Goal: Information Seeking & Learning: Find specific fact

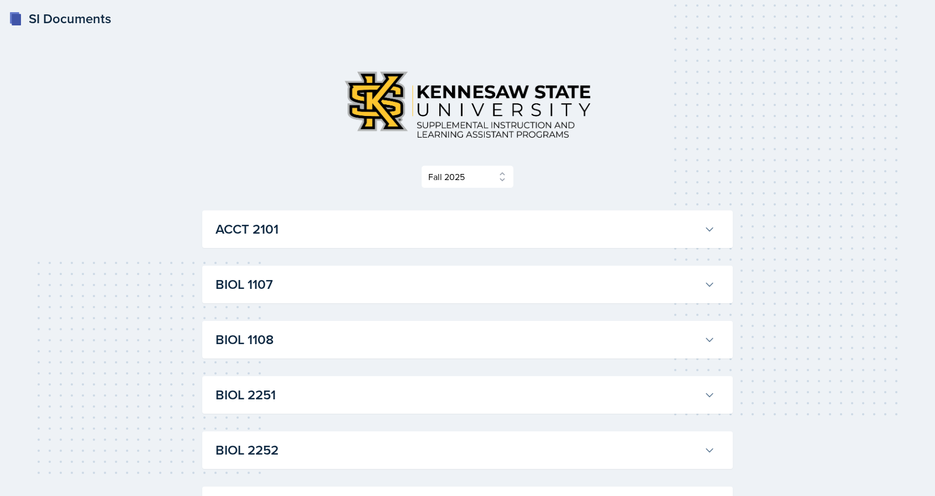
select select "2bed604d-1099-4043-b1bc-2365e8740244"
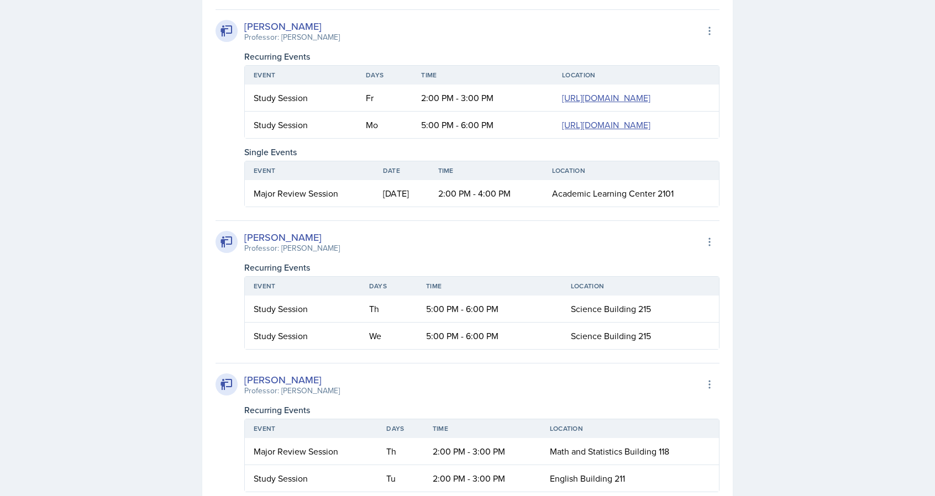
scroll to position [2011, 0]
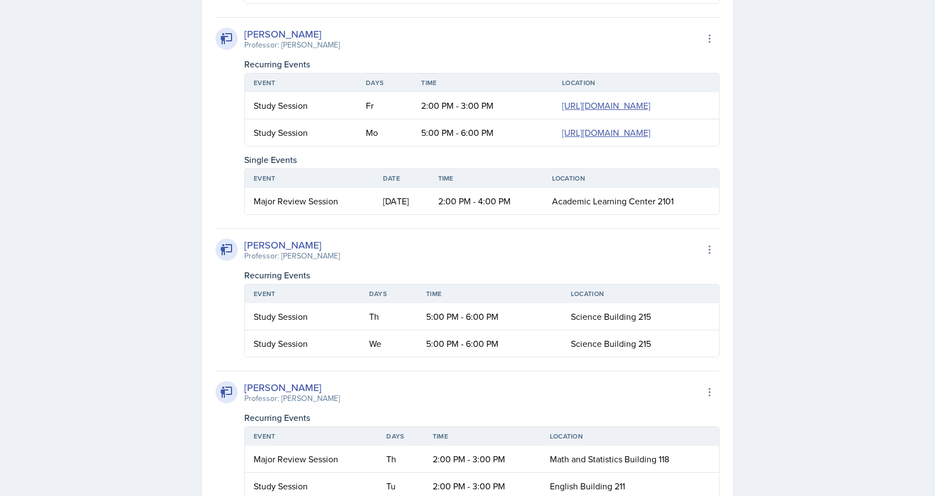
drag, startPoint x: 354, startPoint y: 202, endPoint x: 280, endPoint y: 201, distance: 74.1
click at [280, 51] on div "[PERSON_NAME] Professor: [PERSON_NAME] Export to Google Calendar" at bounding box center [468, 39] width 504 height 24
copy div "[PERSON_NAME]"
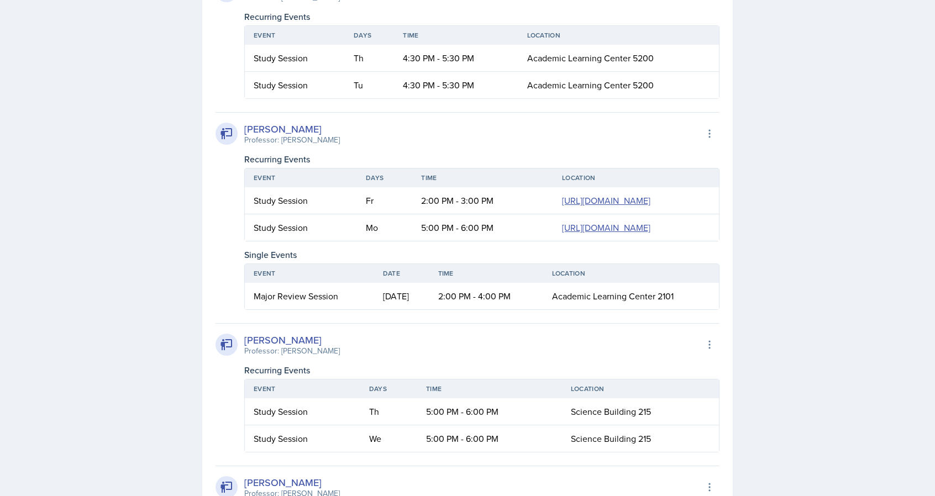
scroll to position [1790, 0]
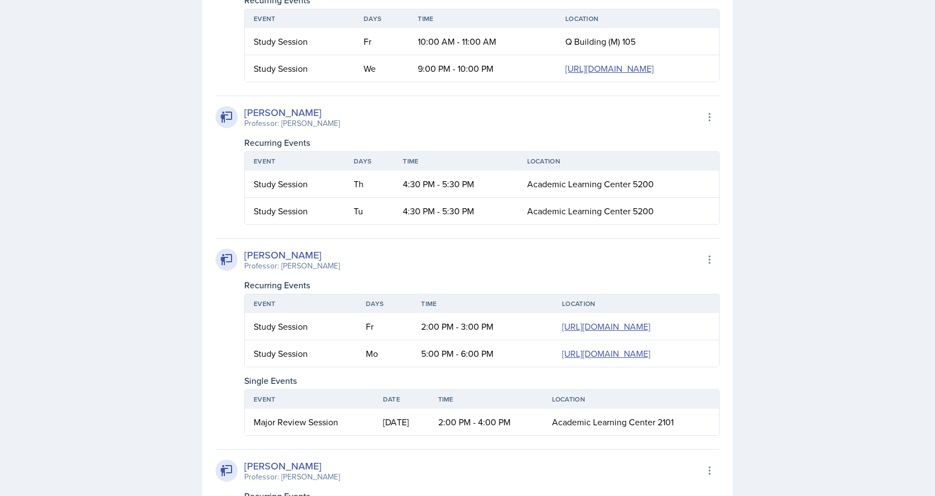
click at [458, 129] on div "[PERSON_NAME] Professor: [PERSON_NAME] Export to Google Calendar" at bounding box center [468, 117] width 504 height 24
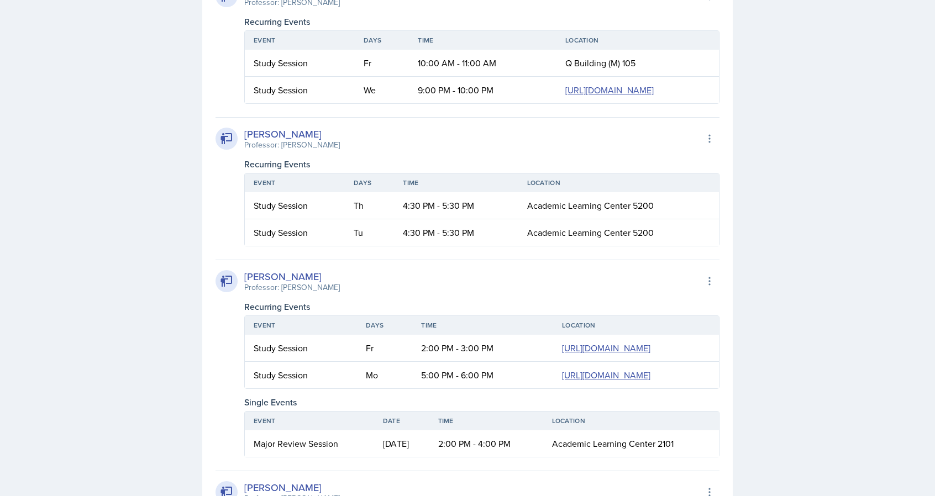
scroll to position [1625, 0]
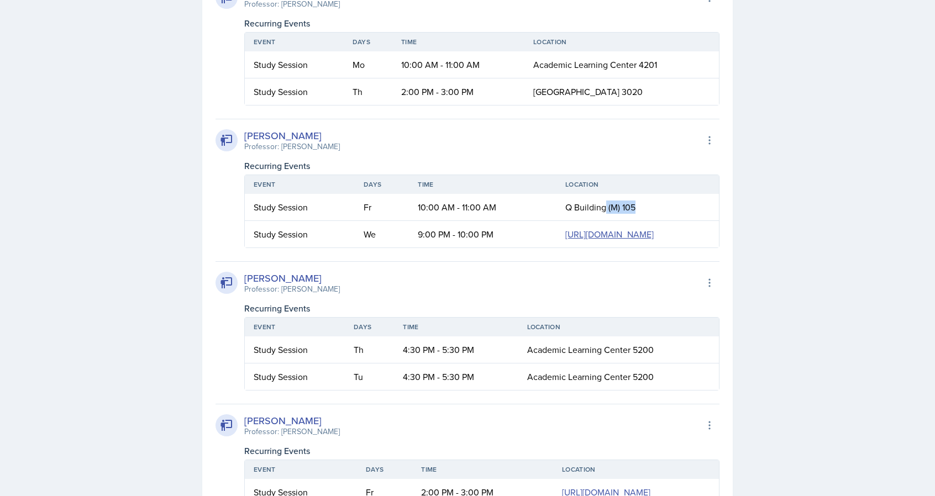
drag, startPoint x: 447, startPoint y: 299, endPoint x: 416, endPoint y: 301, distance: 31.6
click at [556, 221] on td "Q Building (M) 105" at bounding box center [637, 207] width 162 height 27
click at [556, 194] on th "Location" at bounding box center [637, 184] width 162 height 19
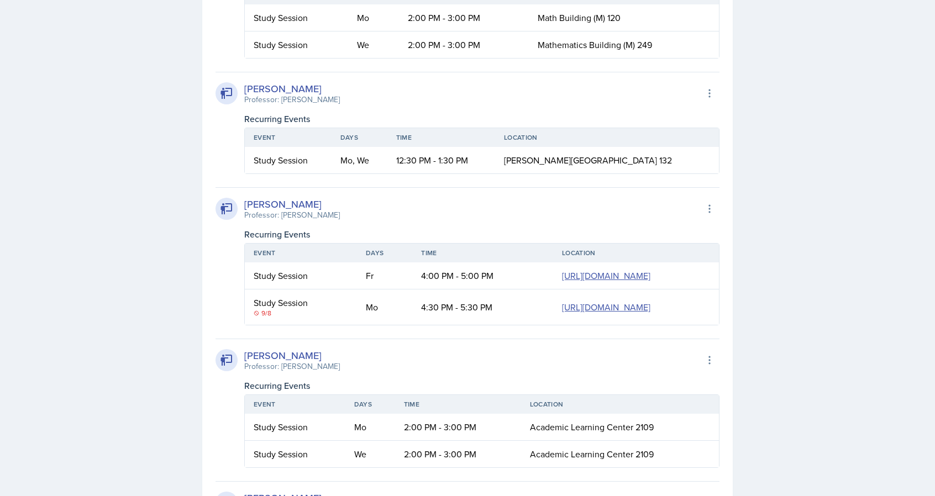
scroll to position [685, 0]
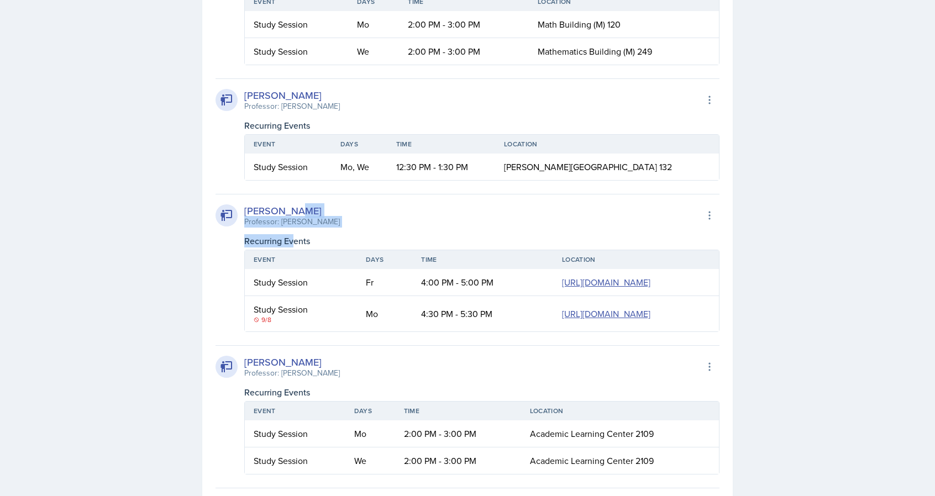
drag, startPoint x: 327, startPoint y: 214, endPoint x: 293, endPoint y: 227, distance: 36.5
click at [293, 227] on div "[PERSON_NAME] Professor: [PERSON_NAME] Export to Google Calendar Recurring Even…" at bounding box center [468, 263] width 504 height 138
click at [294, 224] on div "Professor: [PERSON_NAME]" at bounding box center [292, 222] width 96 height 12
click at [288, 223] on div "Professor: [PERSON_NAME]" at bounding box center [292, 222] width 96 height 12
click at [280, 204] on div "[PERSON_NAME]" at bounding box center [292, 210] width 96 height 15
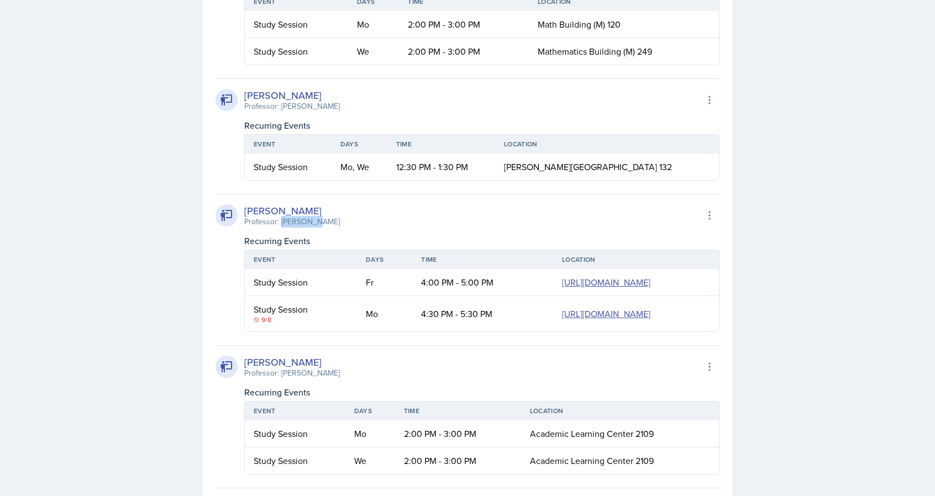
drag, startPoint x: 281, startPoint y: 224, endPoint x: 328, endPoint y: 222, distance: 47.1
click at [328, 222] on div "[PERSON_NAME] Professor: [PERSON_NAME] Export to Google Calendar" at bounding box center [468, 215] width 504 height 24
copy div "[PERSON_NAME]"
click at [349, 224] on div "[PERSON_NAME] Professor: [PERSON_NAME] Export to Google Calendar" at bounding box center [468, 215] width 504 height 24
click at [263, 325] on div "9/8" at bounding box center [301, 320] width 94 height 10
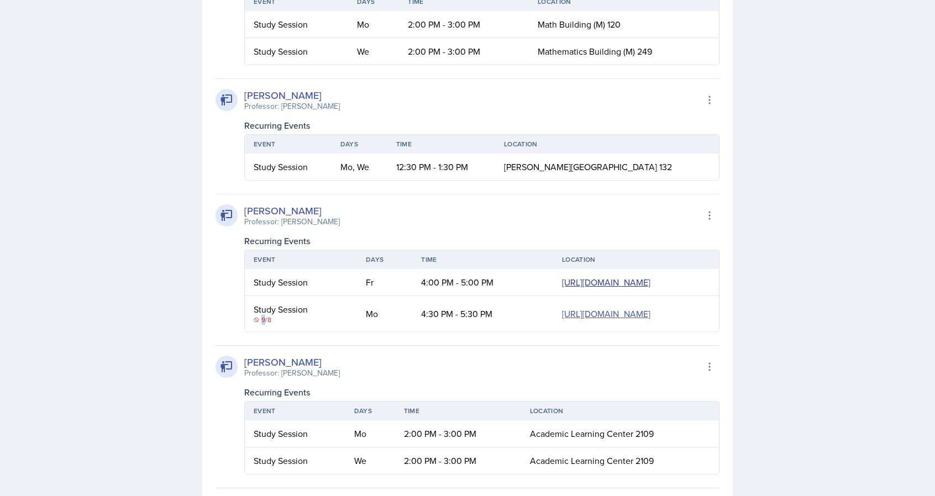
click at [562, 288] on link "[URL][DOMAIN_NAME]" at bounding box center [606, 282] width 88 height 12
click at [277, 316] on div "Study Session" at bounding box center [301, 309] width 94 height 13
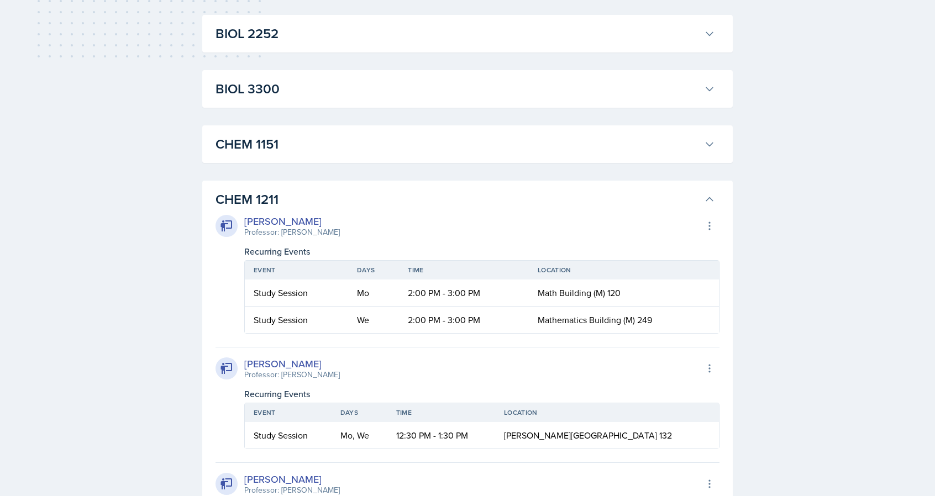
scroll to position [409, 0]
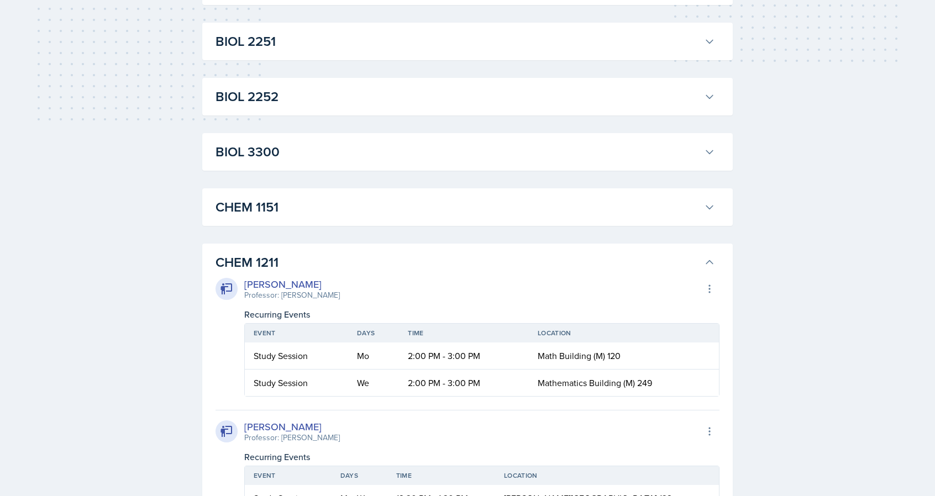
click at [445, 250] on button "CHEM 1211" at bounding box center [465, 262] width 504 height 24
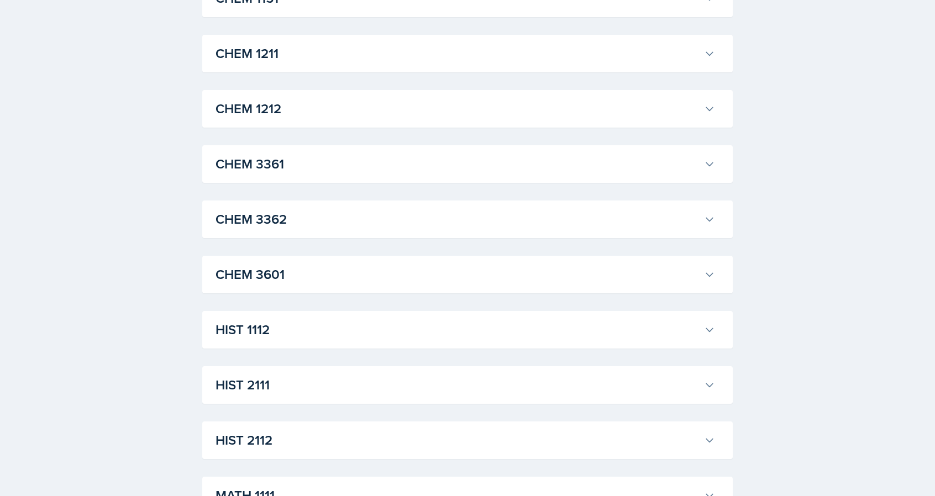
scroll to position [851, 0]
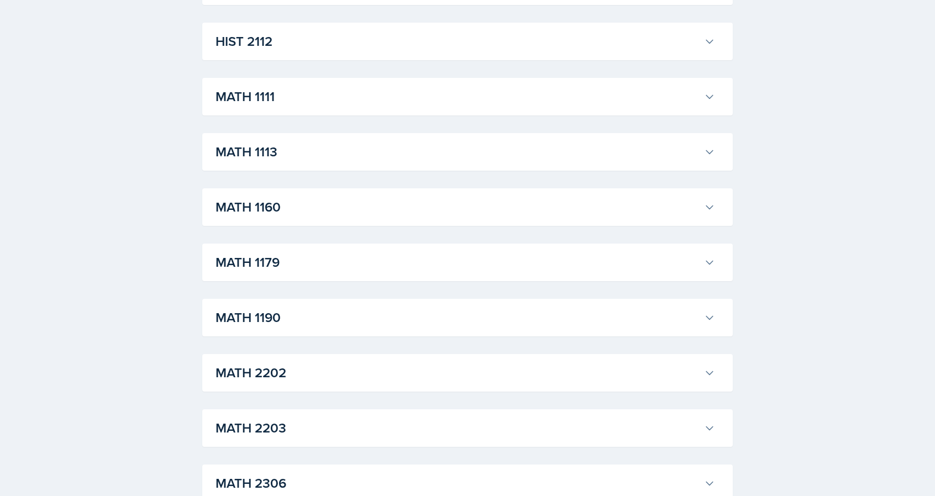
click at [366, 317] on h3 "MATH 1190" at bounding box center [458, 318] width 484 height 20
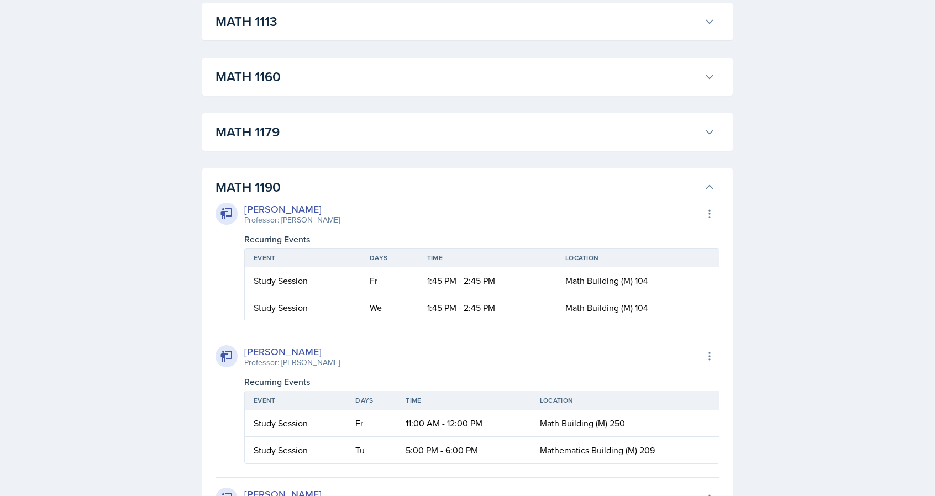
scroll to position [1127, 0]
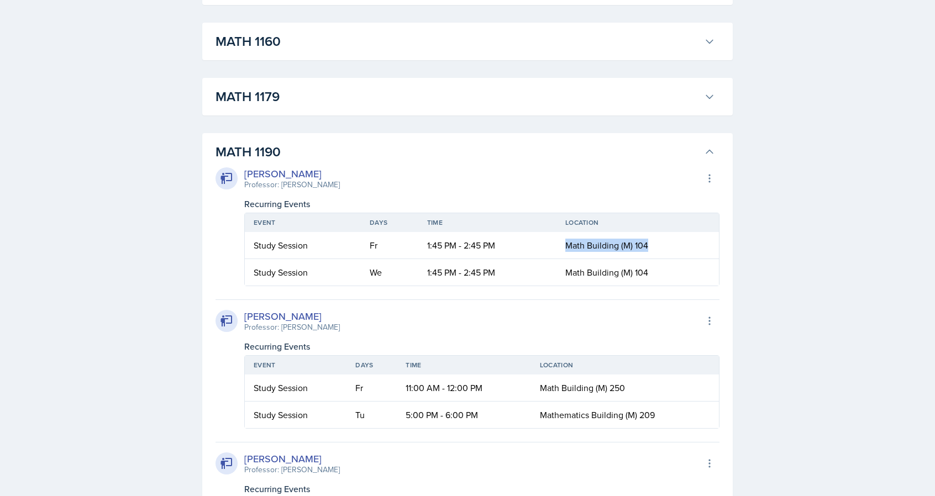
drag, startPoint x: 561, startPoint y: 246, endPoint x: 671, endPoint y: 246, distance: 110.5
click at [671, 246] on td "Math Building (M) 104" at bounding box center [637, 245] width 162 height 27
drag, startPoint x: 318, startPoint y: 186, endPoint x: 280, endPoint y: 191, distance: 38.5
click at [280, 191] on div "[PERSON_NAME] Professor: [PERSON_NAME] Export to Google Calendar Recurring Even…" at bounding box center [468, 226] width 504 height 120
click at [280, 190] on div "Professor: [PERSON_NAME]" at bounding box center [292, 185] width 96 height 12
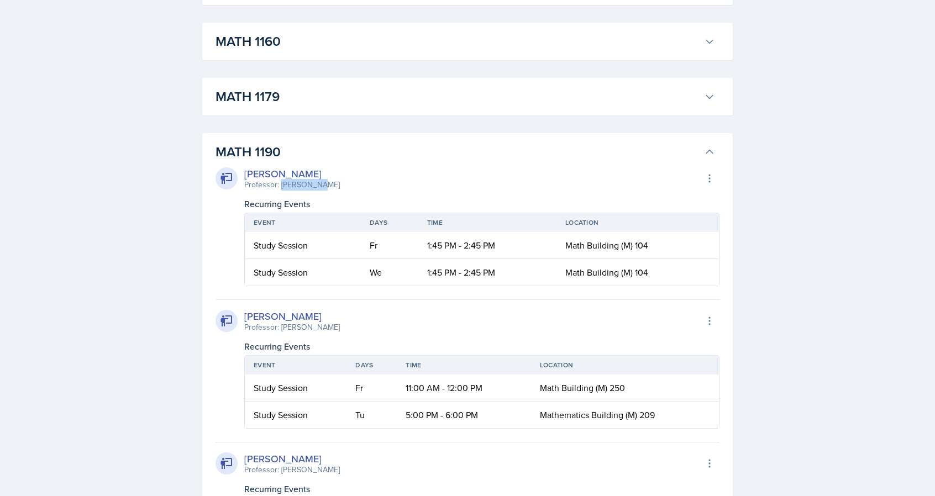
drag, startPoint x: 280, startPoint y: 183, endPoint x: 336, endPoint y: 183, distance: 55.8
click at [336, 183] on div "[PERSON_NAME] Professor: [PERSON_NAME] Export to Google Calendar" at bounding box center [468, 178] width 504 height 24
copy div "[PERSON_NAME]"
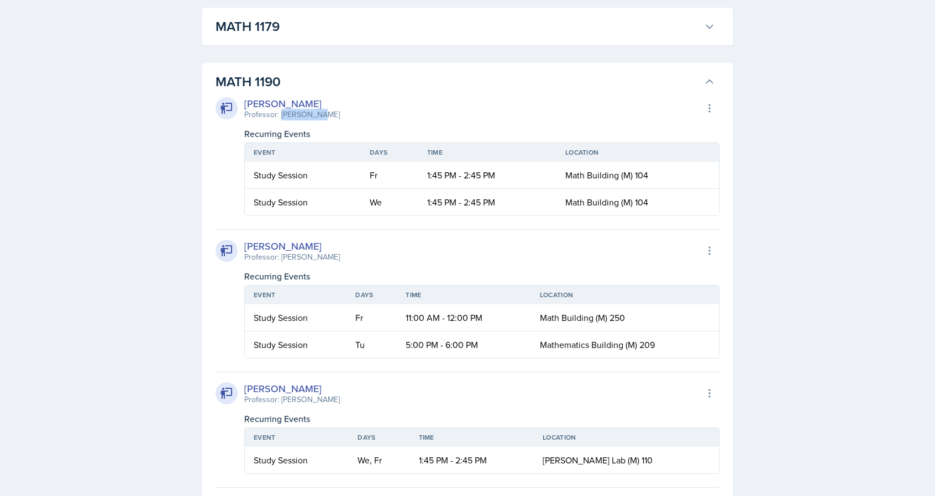
scroll to position [1238, 0]
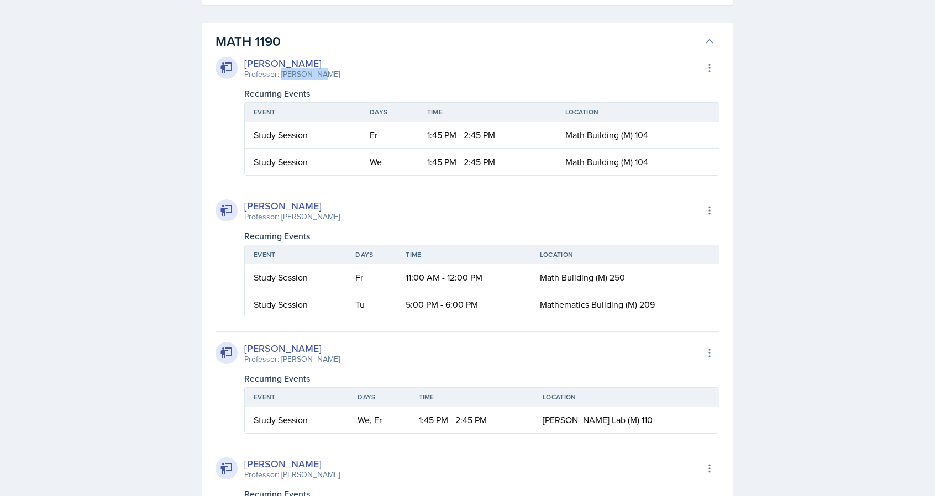
drag, startPoint x: 358, startPoint y: 214, endPoint x: 280, endPoint y: 216, distance: 77.9
click at [280, 216] on div "[PERSON_NAME] Professor: [PERSON_NAME] Export to Google Calendar" at bounding box center [468, 210] width 504 height 24
copy div "[PERSON_NAME]"
drag, startPoint x: 523, startPoint y: 191, endPoint x: 510, endPoint y: 157, distance: 35.7
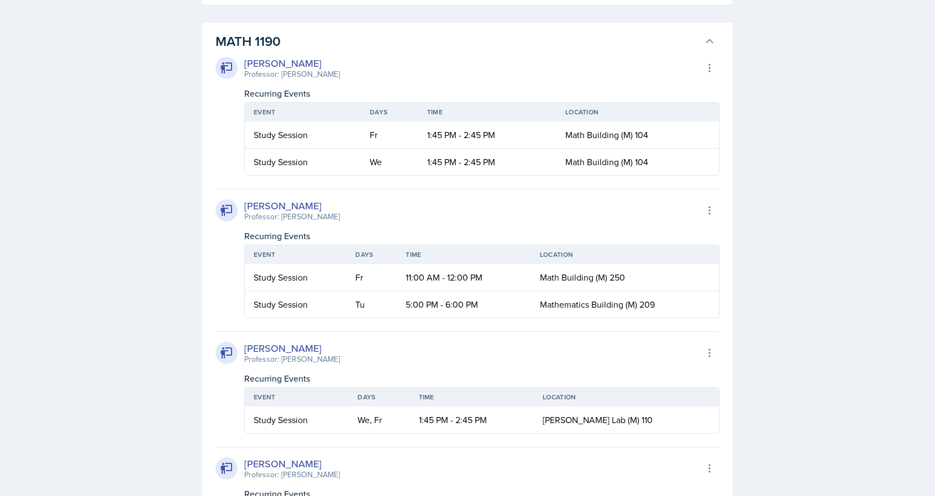
click at [430, 255] on th "Time" at bounding box center [464, 254] width 134 height 19
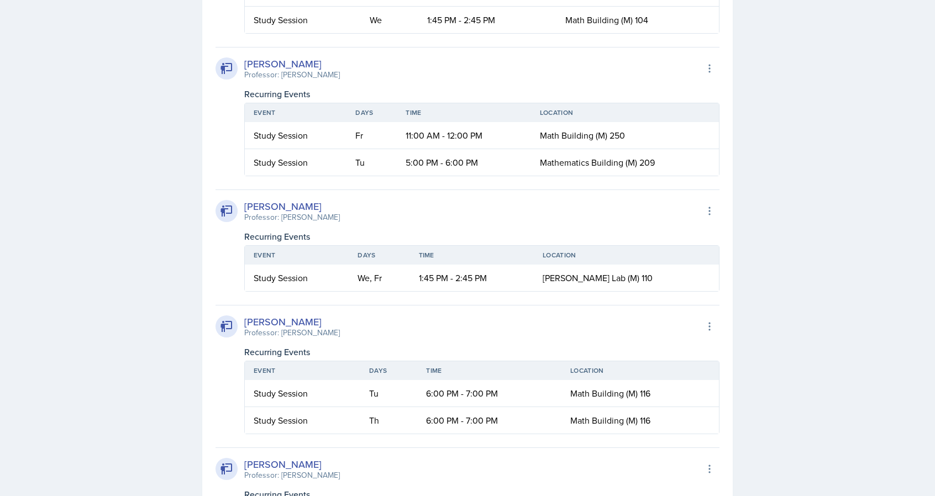
scroll to position [1404, 0]
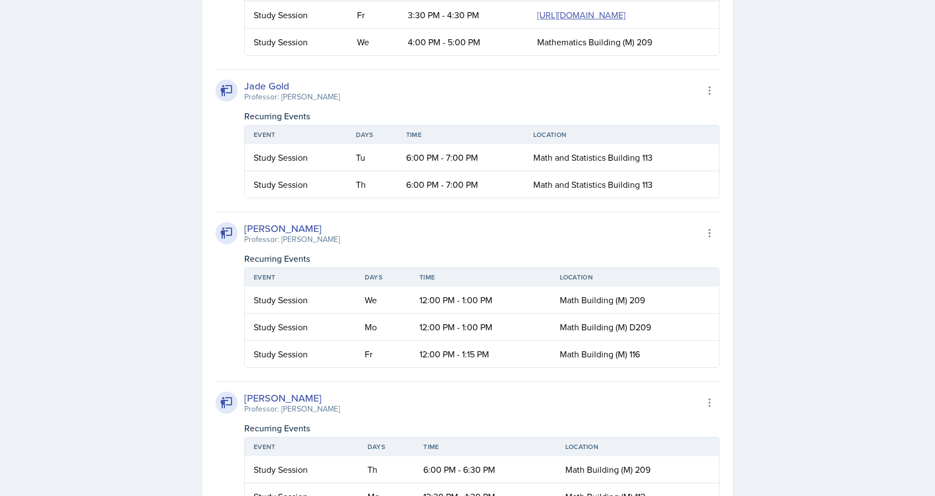
click at [354, 301] on div "[PERSON_NAME] Professor: [PERSON_NAME] Export to Google Calendar Recurring Even…" at bounding box center [468, 290] width 504 height 156
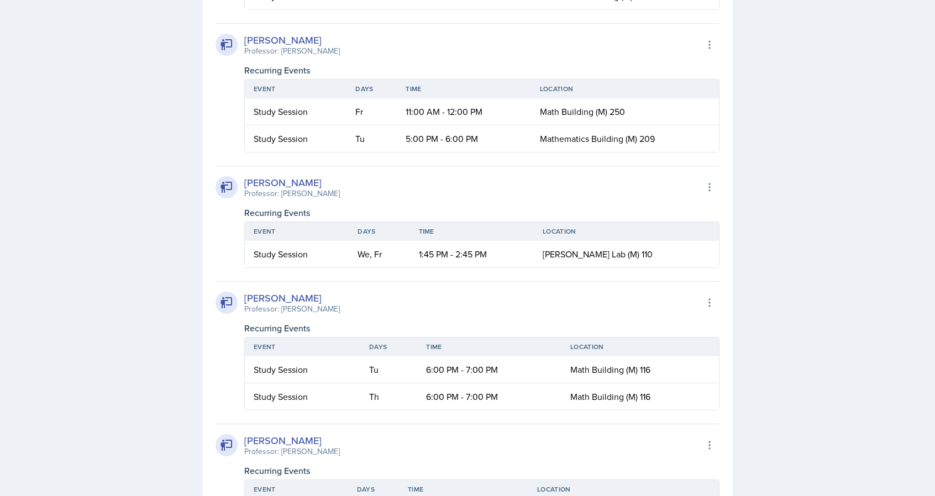
drag, startPoint x: 359, startPoint y: 43, endPoint x: 335, endPoint y: 48, distance: 24.4
click at [323, 53] on div "[PERSON_NAME] Professor: [PERSON_NAME] Export to Google Calendar" at bounding box center [468, 45] width 504 height 24
click at [335, 48] on div "Professor: [PERSON_NAME]" at bounding box center [292, 51] width 96 height 12
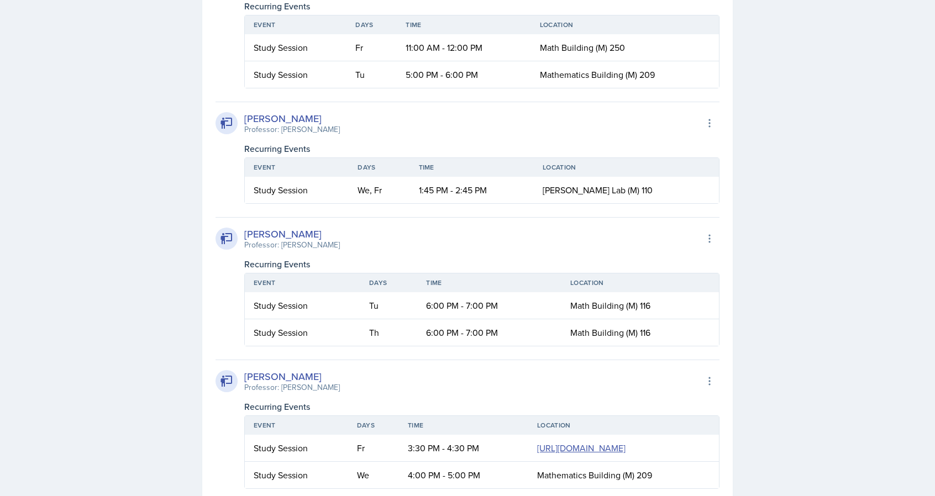
scroll to position [1459, 0]
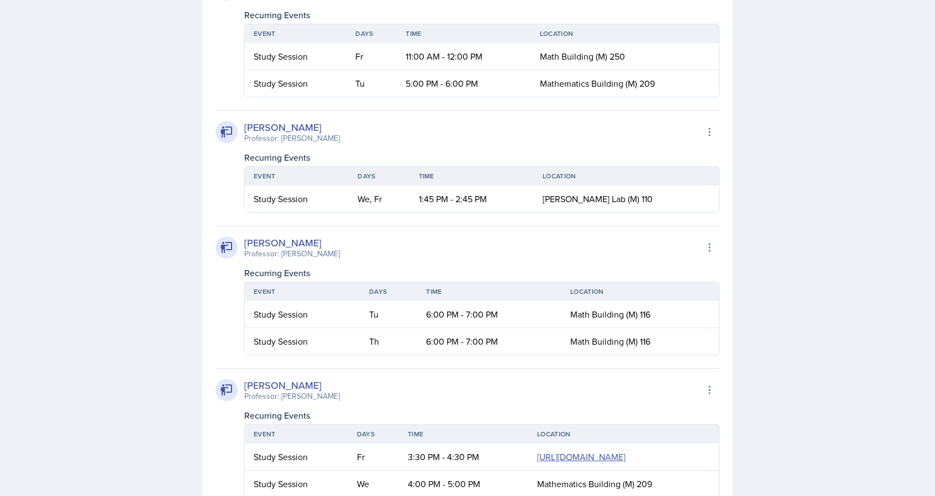
drag, startPoint x: 348, startPoint y: 135, endPoint x: 280, endPoint y: 138, distance: 67.5
click at [280, 138] on div "[PERSON_NAME] Professor: [PERSON_NAME] Export to Google Calendar" at bounding box center [468, 132] width 504 height 24
copy div "[PERSON_NAME]"
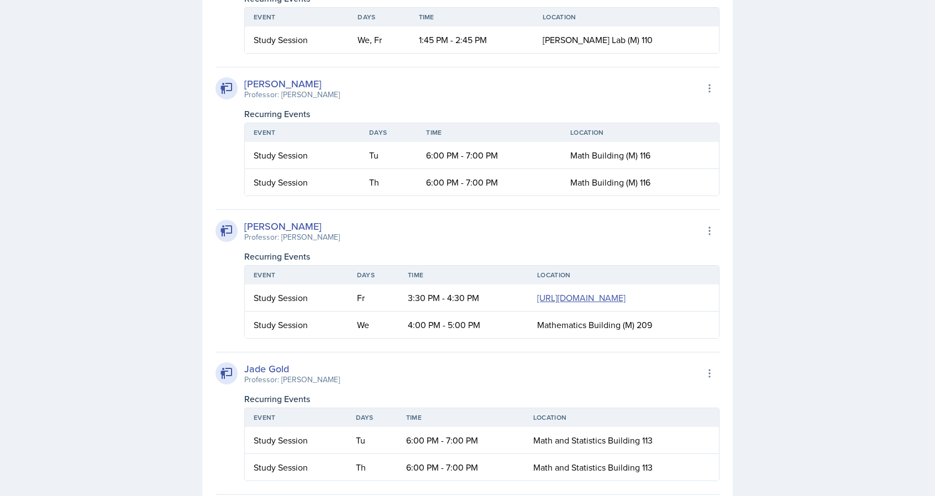
scroll to position [1625, 0]
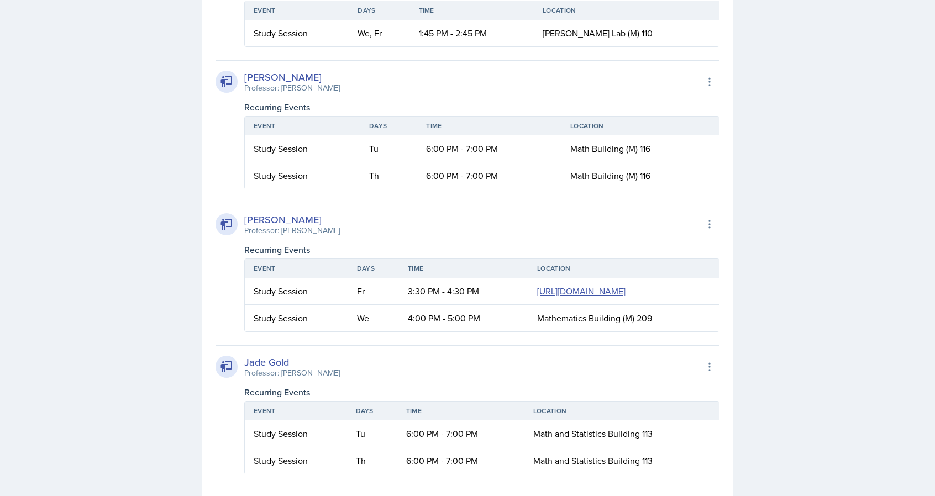
drag, startPoint x: 336, startPoint y: 225, endPoint x: 280, endPoint y: 230, distance: 56.1
click at [280, 230] on div "[PERSON_NAME] Professor: [PERSON_NAME] Export to Google Calendar" at bounding box center [468, 224] width 504 height 24
copy div "[PERSON_NAME]"
click at [446, 249] on div "Recurring Events" at bounding box center [481, 249] width 475 height 13
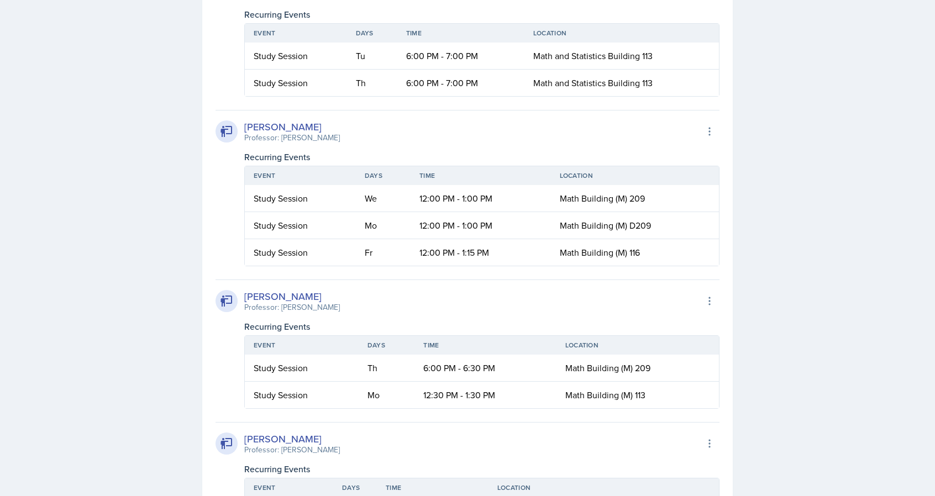
scroll to position [2011, 0]
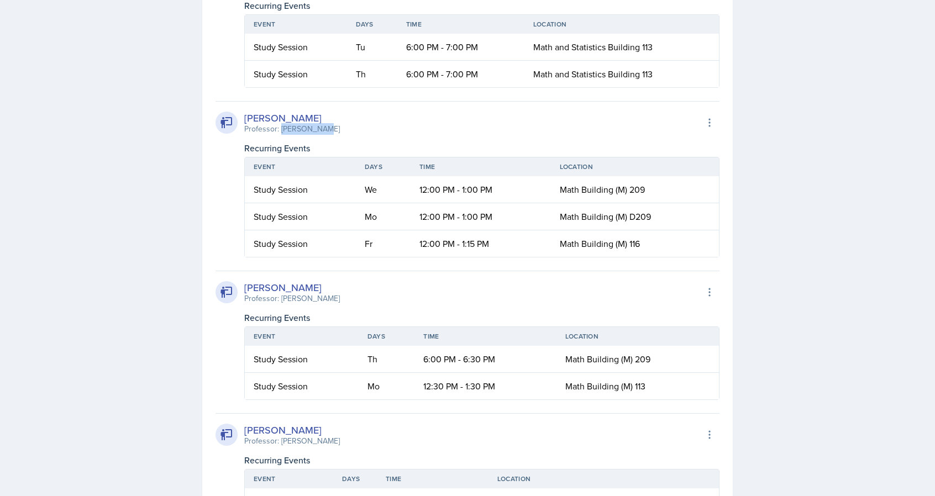
drag, startPoint x: 329, startPoint y: 211, endPoint x: 281, endPoint y: 212, distance: 48.1
click at [281, 135] on div "[PERSON_NAME] Professor: [PERSON_NAME] Export to Google Calendar" at bounding box center [468, 123] width 504 height 24
copy div "[PERSON_NAME]"
click at [430, 135] on div "[PERSON_NAME] Professor: [PERSON_NAME] Export to Google Calendar" at bounding box center [468, 123] width 504 height 24
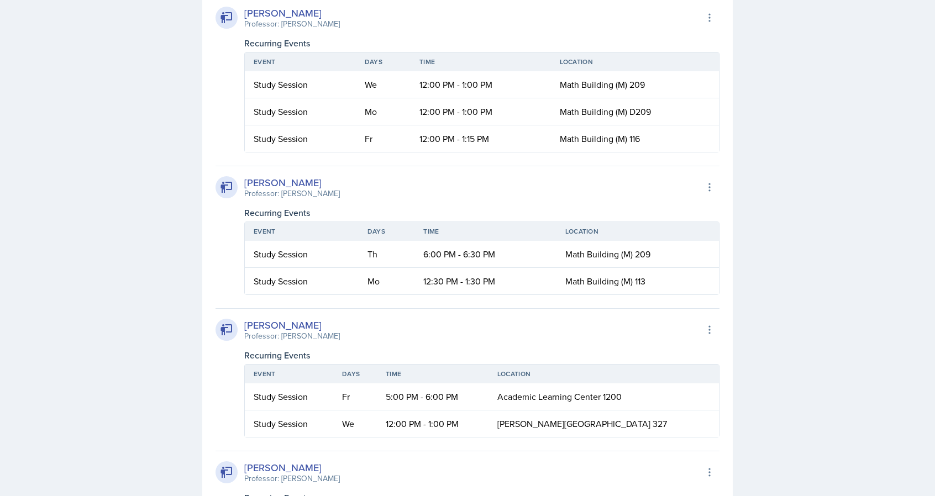
scroll to position [2122, 0]
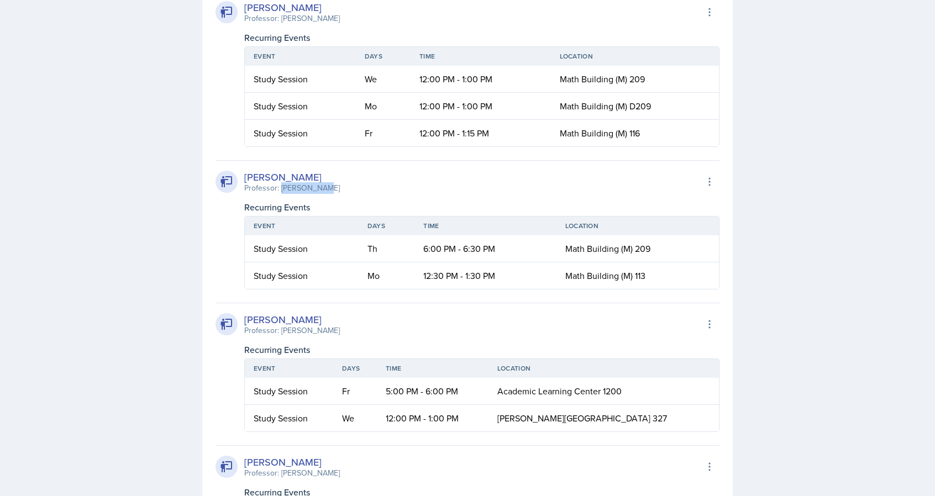
drag, startPoint x: 325, startPoint y: 270, endPoint x: 280, endPoint y: 274, distance: 45.5
click at [280, 194] on div "[PERSON_NAME] Professor: [PERSON_NAME] Export to Google Calendar" at bounding box center [468, 182] width 504 height 24
copy div "[PERSON_NAME]"
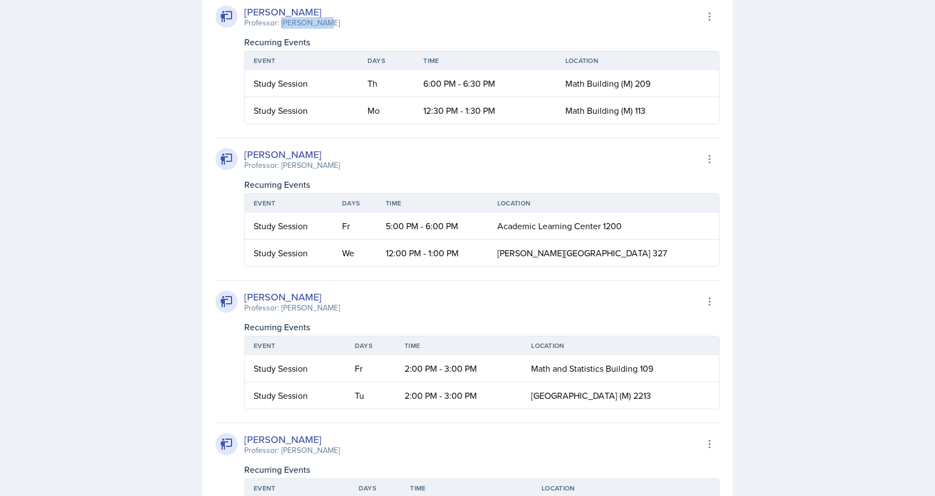
scroll to position [2288, 0]
drag, startPoint x: 338, startPoint y: 246, endPoint x: 282, endPoint y: 246, distance: 55.8
click at [282, 171] on div "[PERSON_NAME] Professor: [PERSON_NAME] Export to Google Calendar" at bounding box center [468, 158] width 504 height 24
copy div "[PERSON_NAME]"
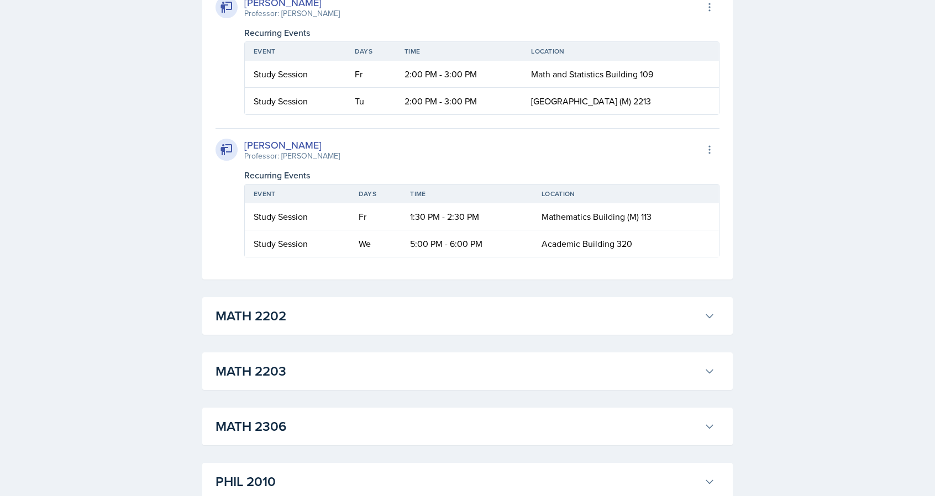
scroll to position [2619, 0]
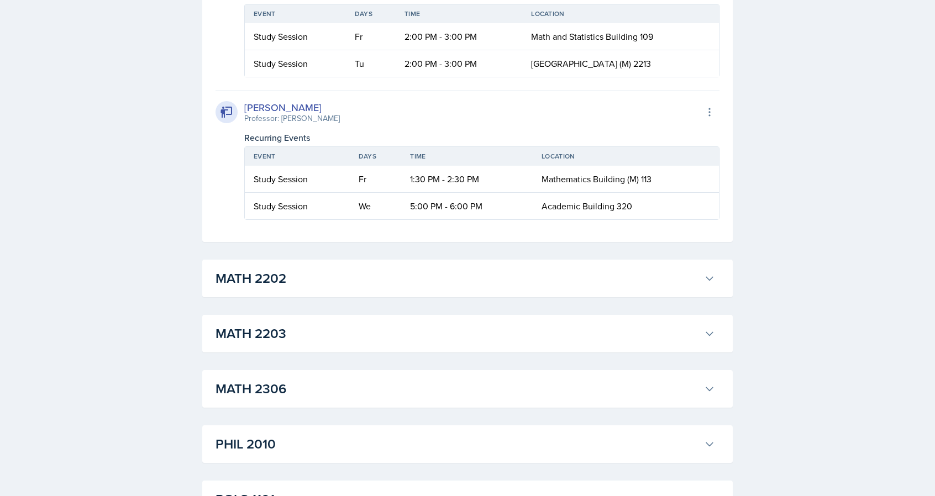
drag, startPoint x: 349, startPoint y: 202, endPoint x: 282, endPoint y: 201, distance: 67.4
click at [282, 124] on div "[PERSON_NAME] Professor: [PERSON_NAME] Export to Google Calendar" at bounding box center [468, 112] width 504 height 24
copy div "[PERSON_NAME]"
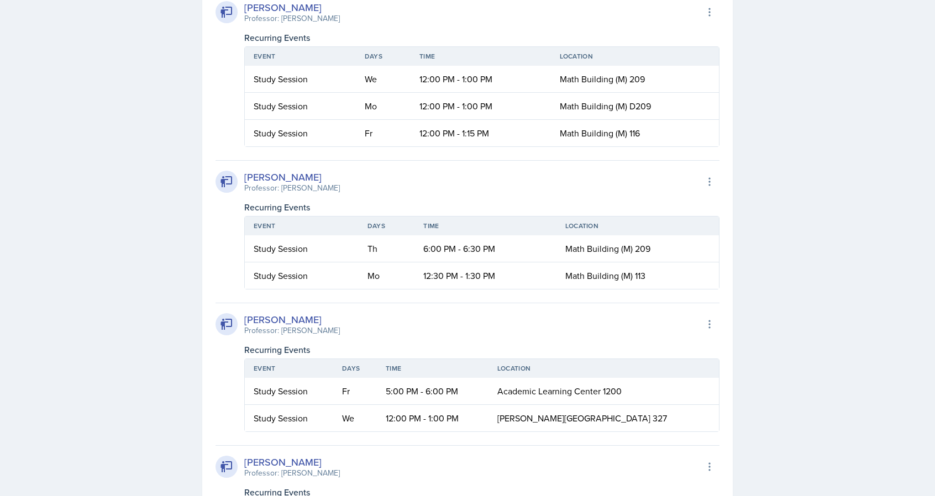
click at [657, 235] on th "Location" at bounding box center [637, 226] width 162 height 19
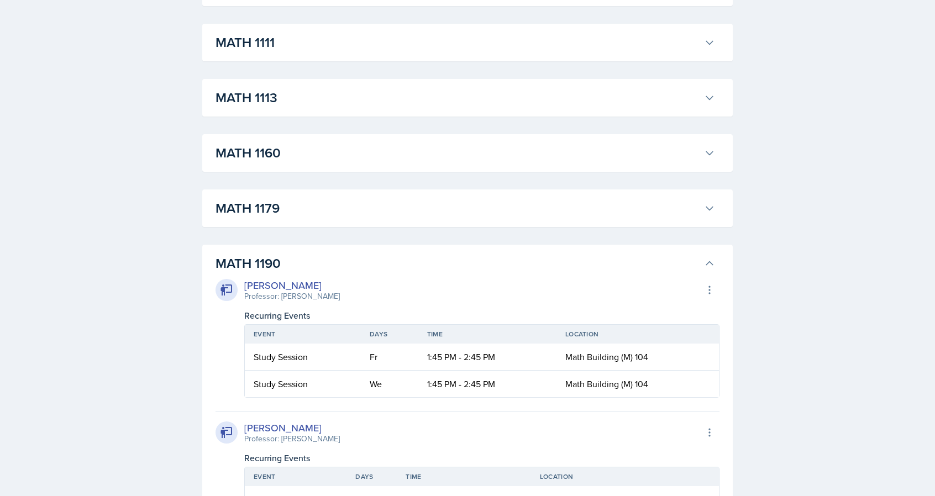
scroll to position [1017, 0]
drag, startPoint x: 660, startPoint y: 352, endPoint x: 556, endPoint y: 355, distance: 103.4
click at [556, 355] on tr "Study Session Fr 1:45 PM - 2:45 PM Math Building (M) 104" at bounding box center [482, 356] width 474 height 27
